Goal: Information Seeking & Learning: Check status

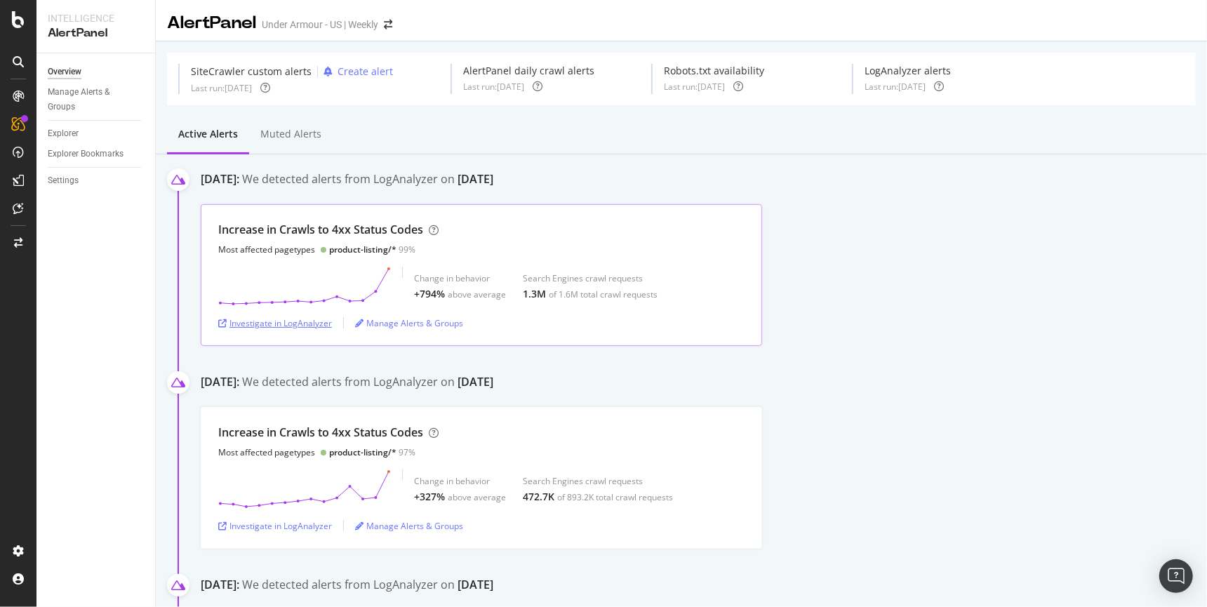
click at [318, 324] on div "Investigate in LogAnalyzer" at bounding box center [275, 323] width 114 height 12
